Goal: Information Seeking & Learning: Find specific fact

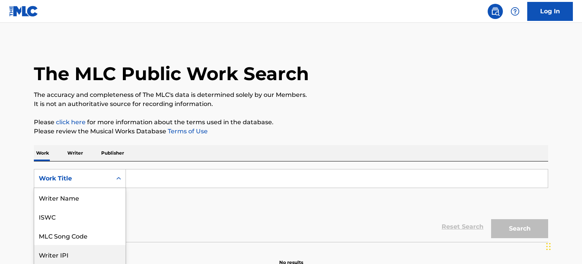
click at [70, 179] on div "8 results available. Use Up and Down to choose options, press Enter to select t…" at bounding box center [80, 178] width 92 height 19
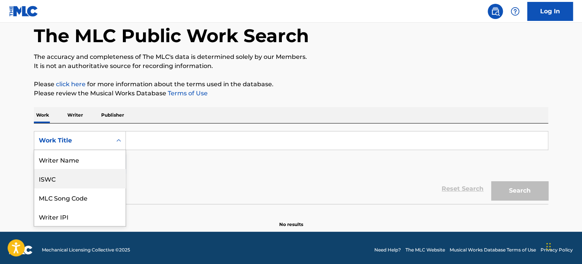
click at [62, 178] on div "ISWC" at bounding box center [79, 178] width 91 height 19
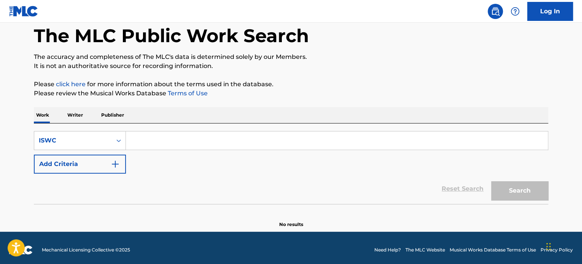
click at [151, 144] on input "Search Form" at bounding box center [337, 141] width 422 height 18
paste input "T8014730316"
type input "T8014730316"
click at [522, 188] on button "Search" at bounding box center [519, 190] width 57 height 19
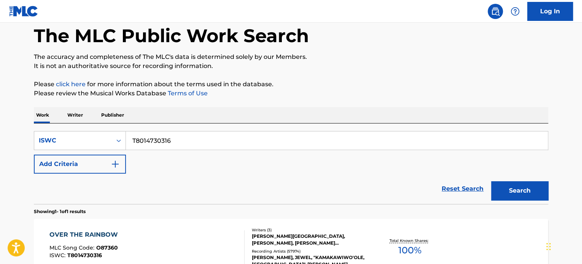
scroll to position [114, 0]
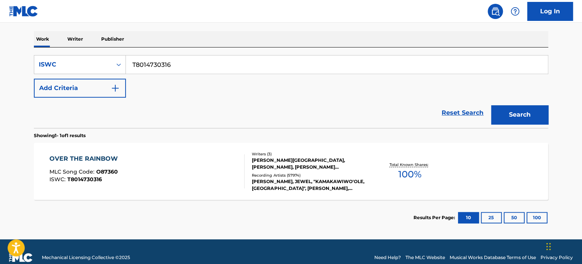
click at [280, 173] on div "Recording Artists ( 57974 )" at bounding box center [309, 176] width 115 height 6
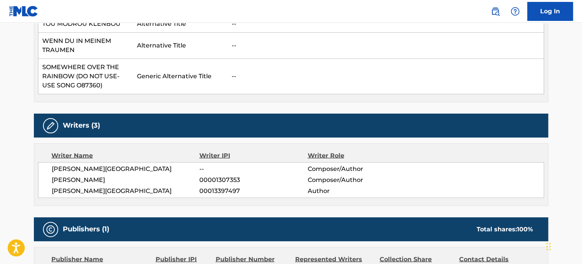
scroll to position [798, 0]
